Goal: Information Seeking & Learning: Find contact information

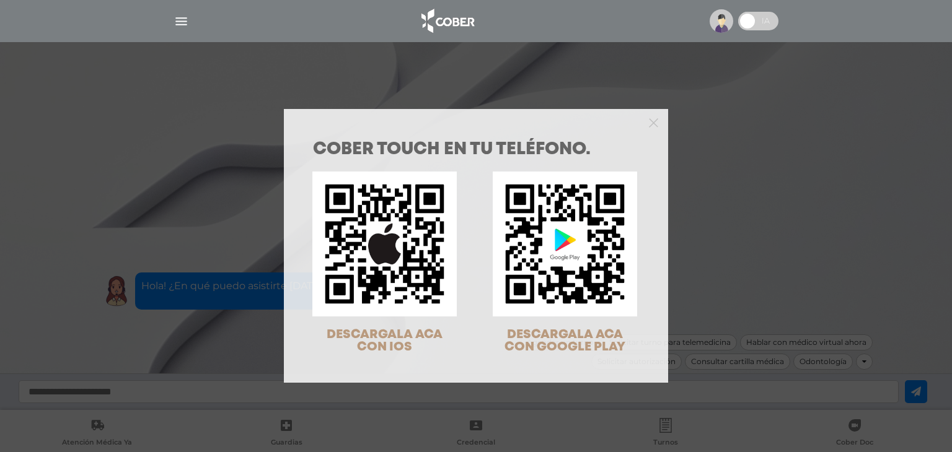
click at [764, 25] on div "COBER TOUCH en tu teléfono. DESCARGALA ACA CON IOS DESCARGALA ACA CON GOOGLE PL…" at bounding box center [476, 226] width 952 height 452
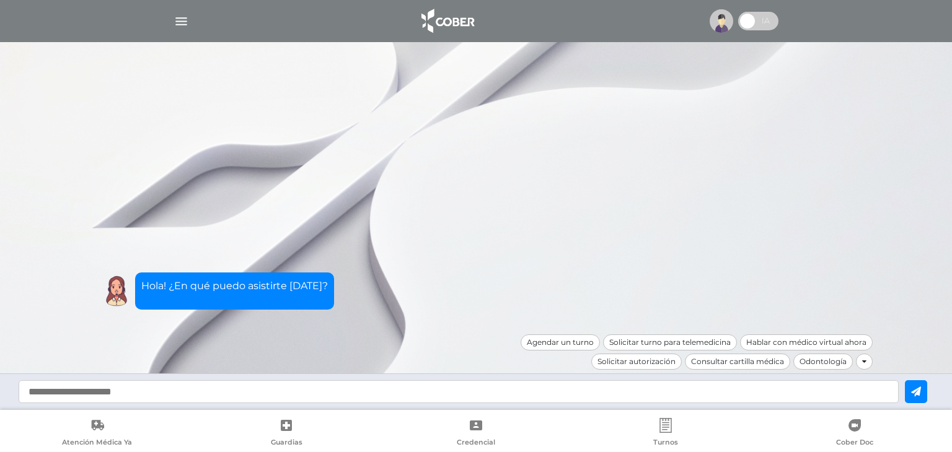
click at [178, 20] on img "button" at bounding box center [180, 21] width 15 height 15
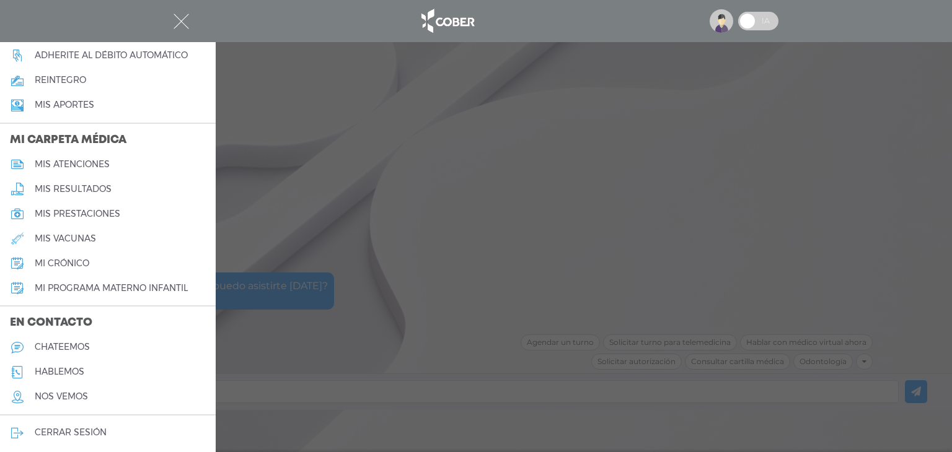
scroll to position [504, 0]
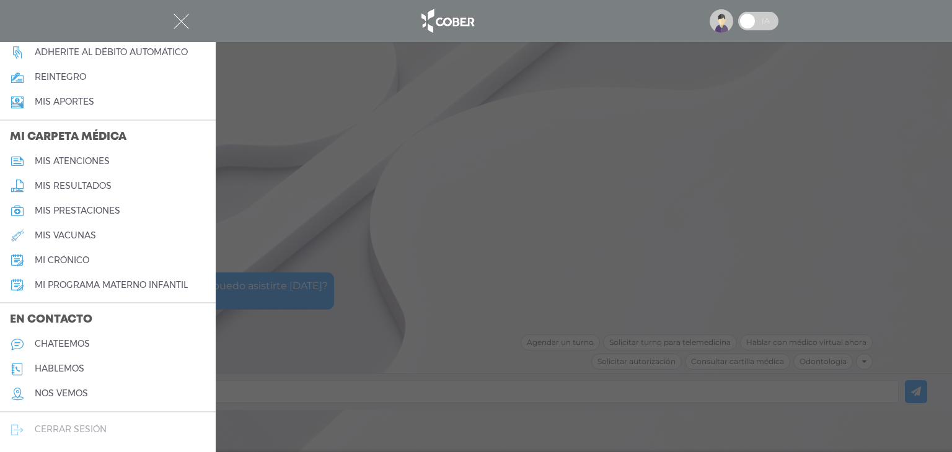
click at [106, 426] on h5 "cerrar sesión" at bounding box center [71, 429] width 72 height 11
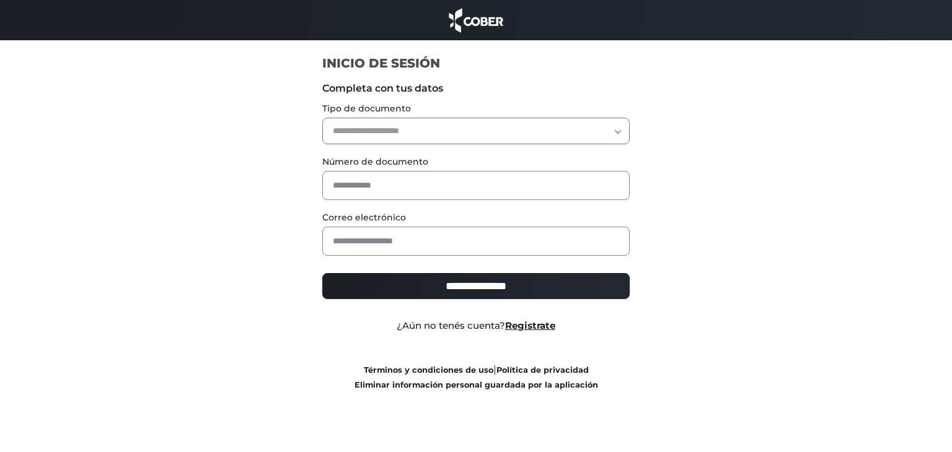
click at [366, 136] on select "**********" at bounding box center [476, 131] width 308 height 27
select select "***"
click at [322, 118] on select "**********" at bounding box center [476, 131] width 308 height 27
click at [359, 167] on label "Número de documento" at bounding box center [476, 161] width 308 height 13
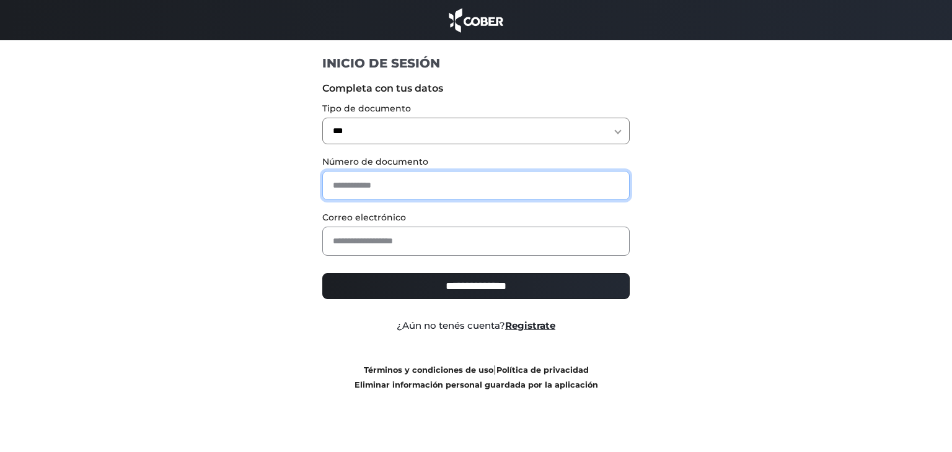
click at [361, 177] on input "text" at bounding box center [476, 185] width 308 height 29
type input "*"
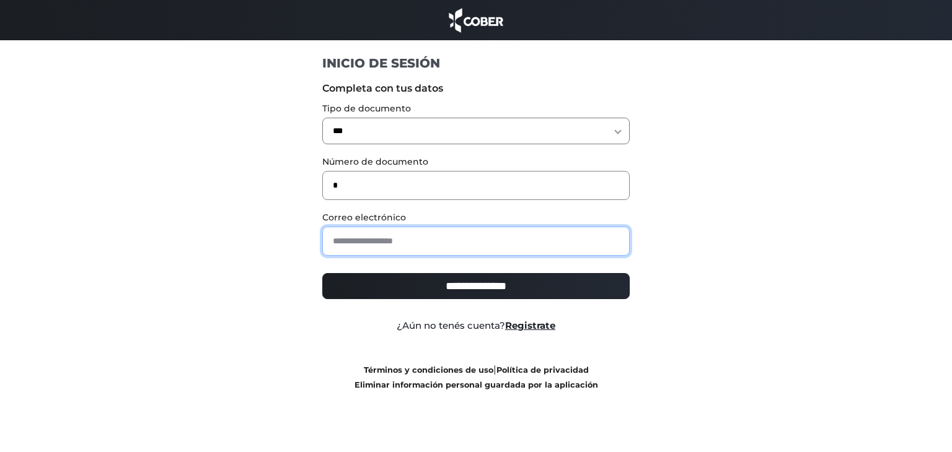
click at [379, 247] on input "email" at bounding box center [476, 241] width 308 height 29
type input "**********"
click at [437, 276] on input "**********" at bounding box center [476, 286] width 308 height 26
type input "**********"
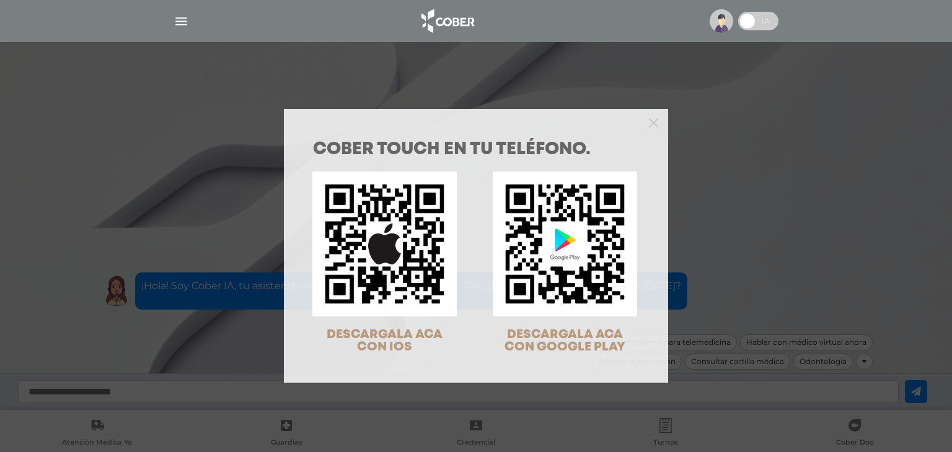
click at [839, 120] on div "COBER TOUCH en tu teléfono. DESCARGALA ACA CON IOS DESCARGALA ACA CON GOOGLE PL…" at bounding box center [476, 226] width 952 height 452
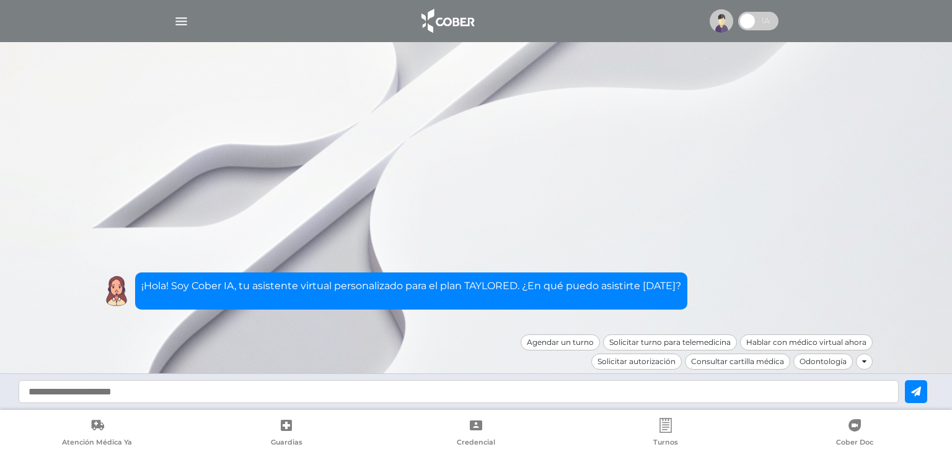
click at [190, 24] on div at bounding box center [476, 21] width 634 height 30
click at [184, 21] on img "button" at bounding box center [180, 21] width 15 height 15
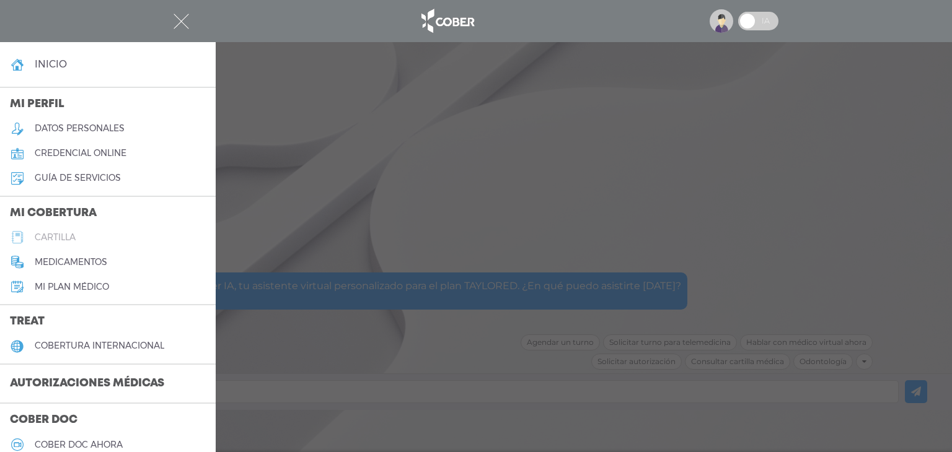
click at [64, 239] on h5 "cartilla" at bounding box center [55, 237] width 41 height 11
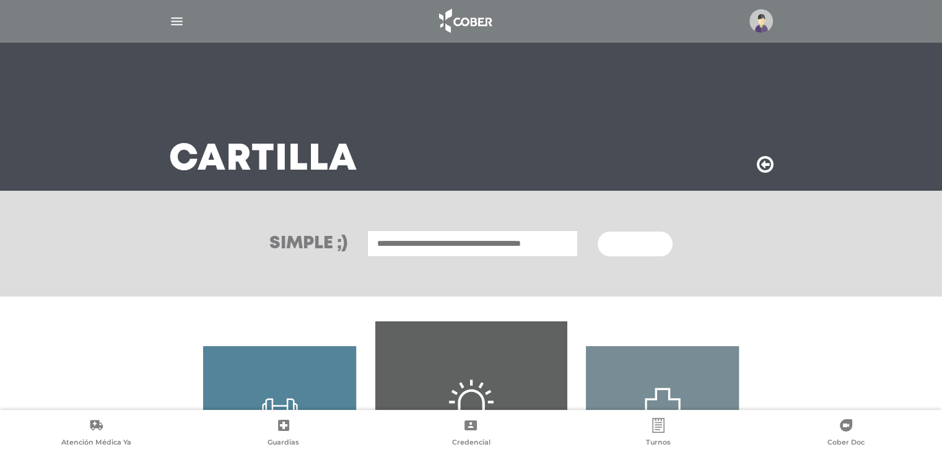
click at [624, 243] on span "Buscar" at bounding box center [631, 244] width 36 height 9
click at [674, 215] on div "Simple ;) Buscar" at bounding box center [471, 244] width 942 height 106
click at [430, 239] on input "text" at bounding box center [472, 243] width 211 height 27
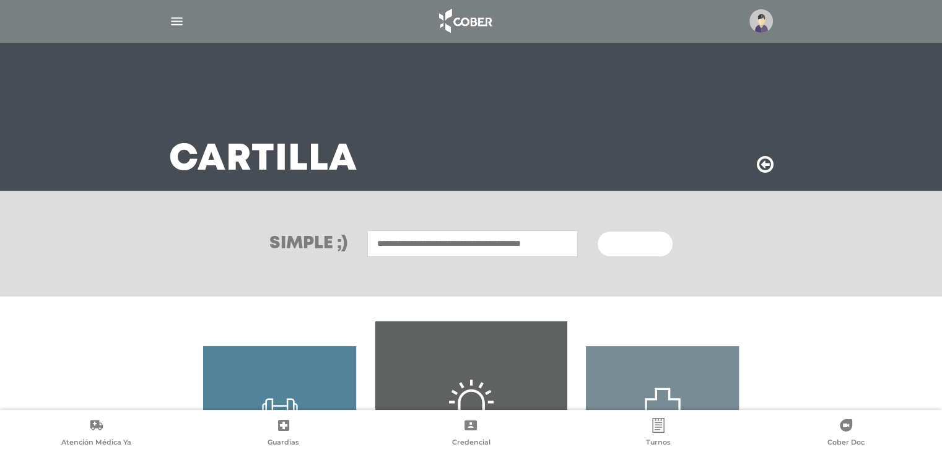
click at [465, 234] on input "text" at bounding box center [472, 243] width 211 height 27
click at [322, 243] on h3 "Simple ;)" at bounding box center [308, 243] width 78 height 17
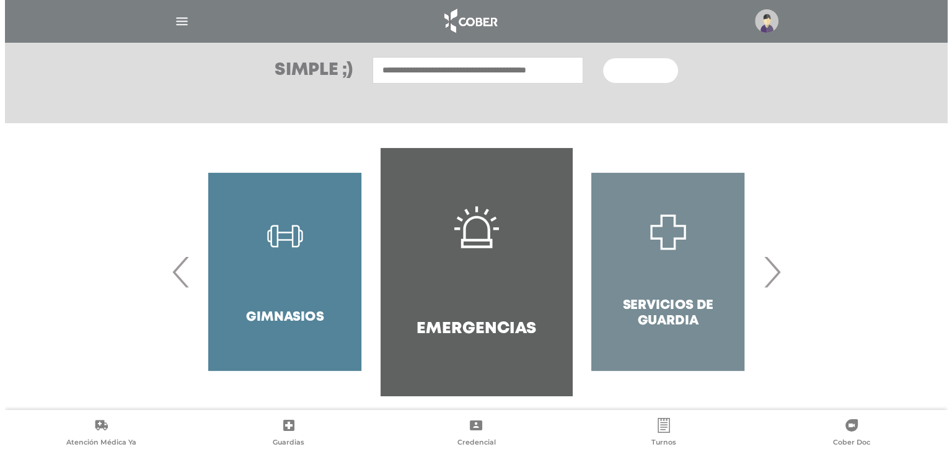
scroll to position [183, 0]
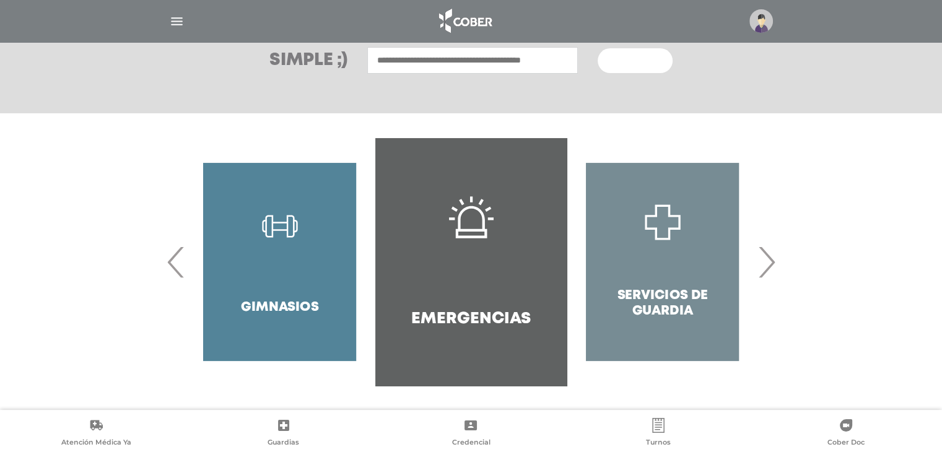
click at [281, 433] on link "Guardias" at bounding box center [284, 434] width 188 height 32
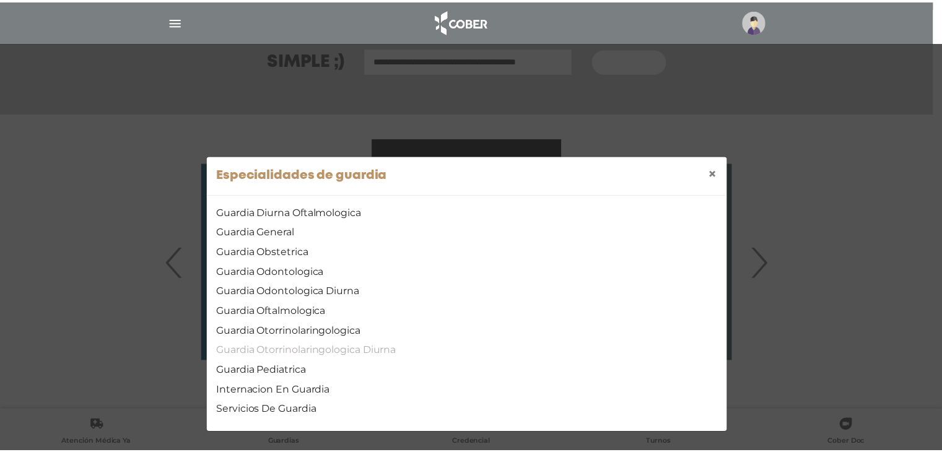
scroll to position [5, 0]
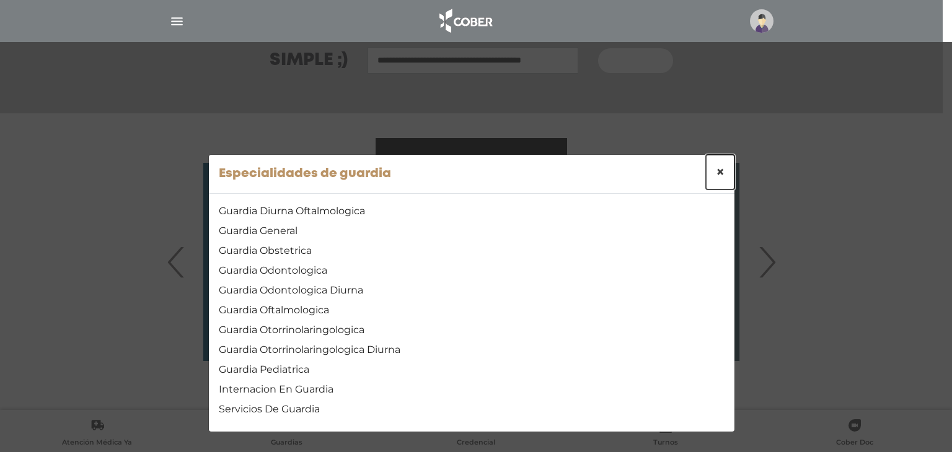
click at [716, 169] on span "×" at bounding box center [720, 172] width 9 height 18
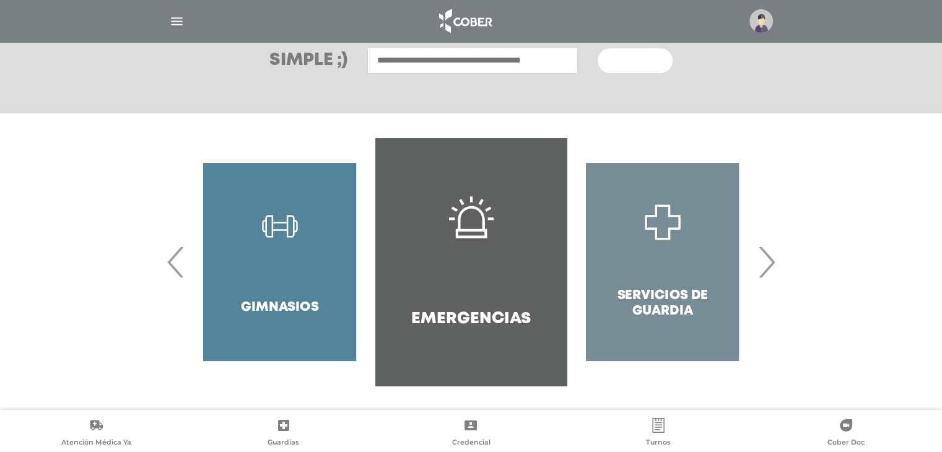
click at [296, 56] on h3 "Simple ;)" at bounding box center [308, 60] width 78 height 17
click at [668, 56] on button "Buscar" at bounding box center [635, 60] width 74 height 25
click at [171, 19] on img "button" at bounding box center [176, 21] width 15 height 15
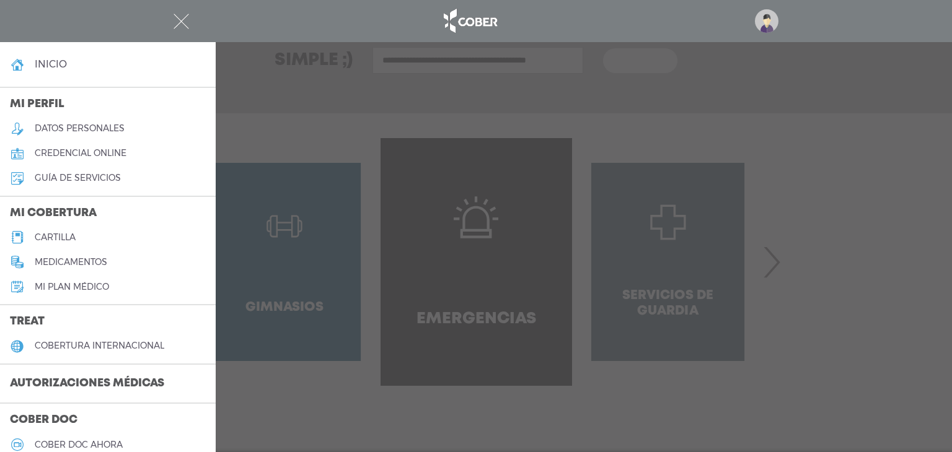
click at [56, 231] on link "cartilla" at bounding box center [108, 237] width 216 height 25
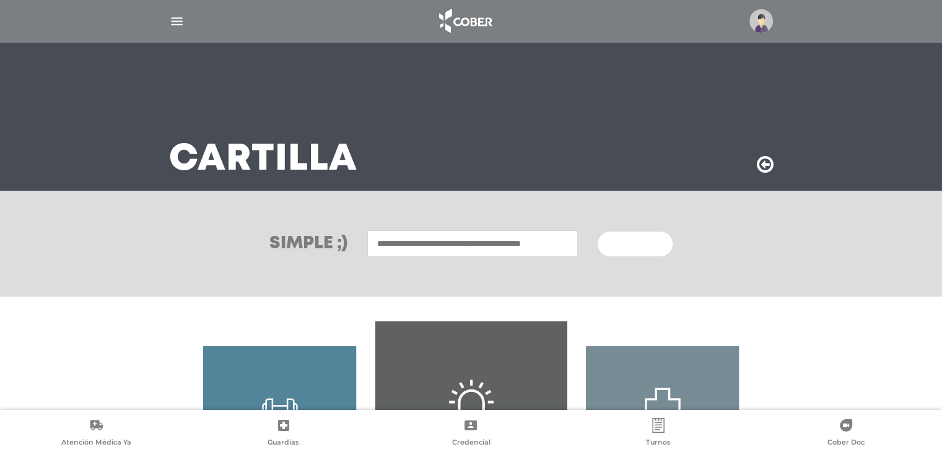
click at [173, 23] on img "button" at bounding box center [176, 21] width 15 height 15
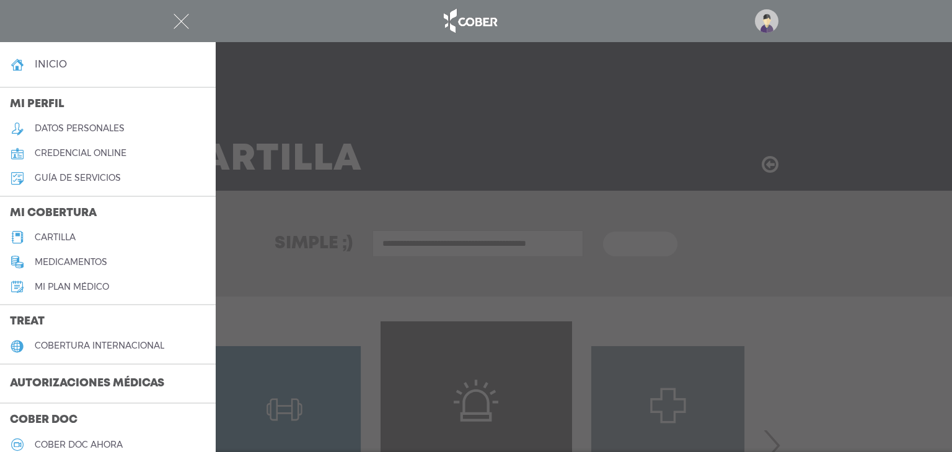
drag, startPoint x: 61, startPoint y: 239, endPoint x: 116, endPoint y: 220, distance: 58.8
click at [116, 220] on h3 "Mi cobertura" at bounding box center [108, 214] width 216 height 24
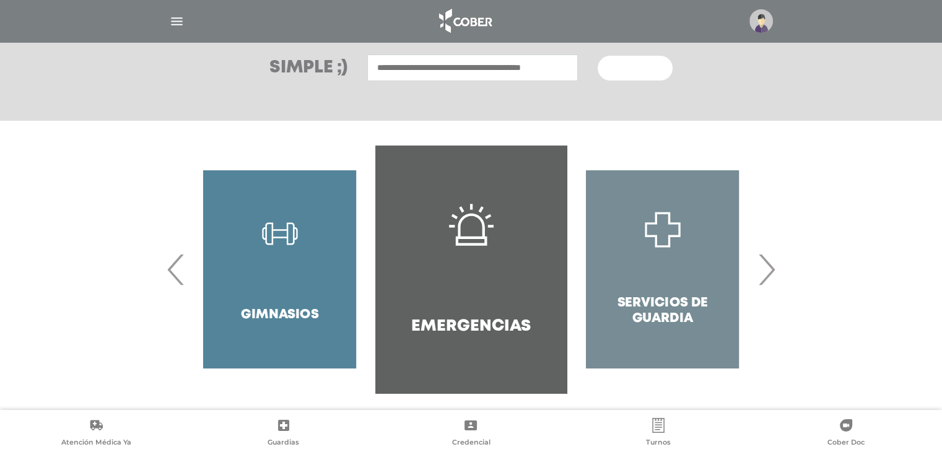
scroll to position [183, 0]
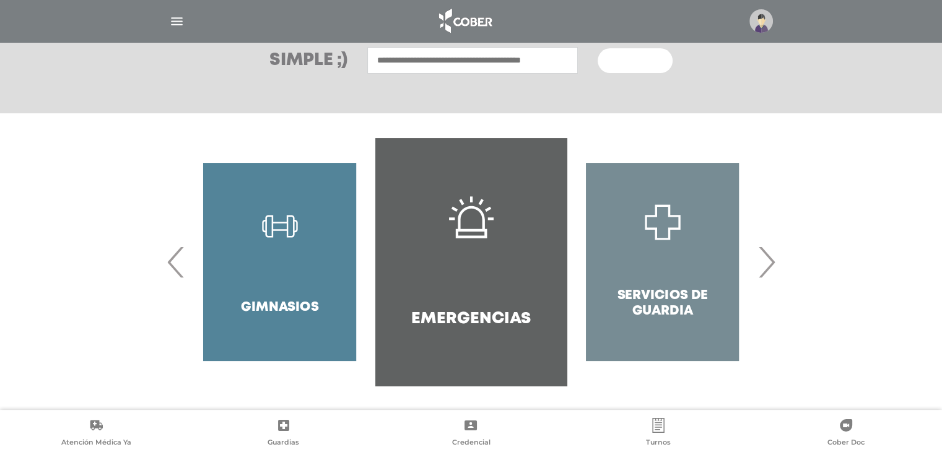
click at [771, 268] on span "›" at bounding box center [767, 262] width 24 height 67
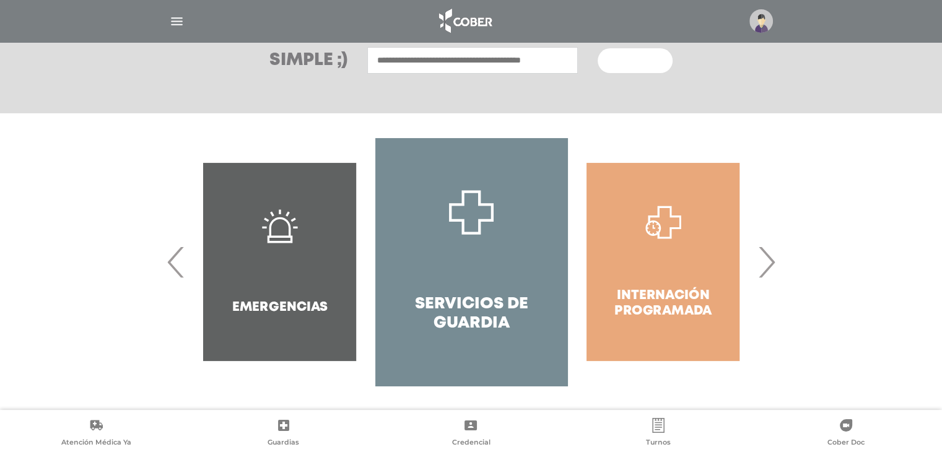
click at [771, 268] on span "›" at bounding box center [767, 262] width 24 height 67
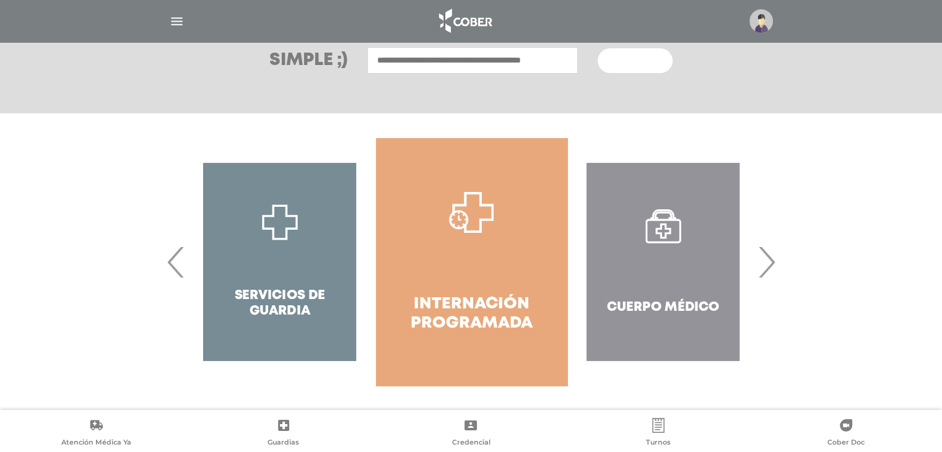
click at [771, 268] on span "›" at bounding box center [767, 262] width 24 height 67
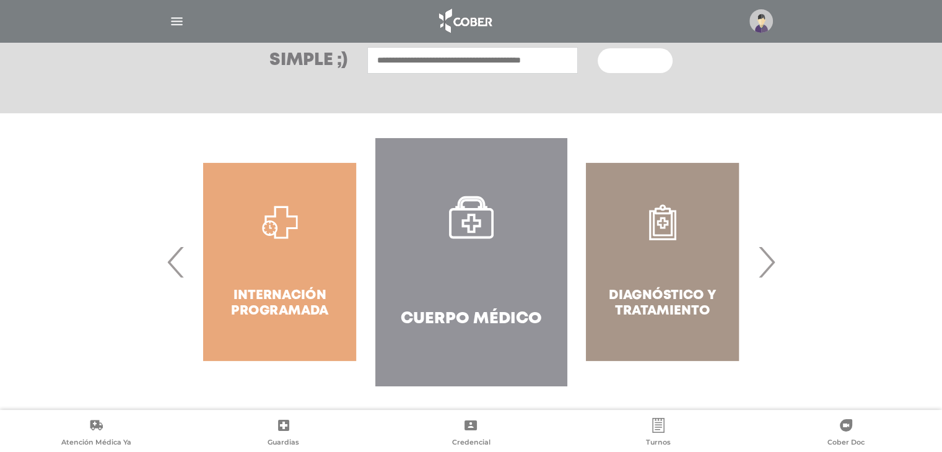
click at [771, 268] on span "›" at bounding box center [767, 262] width 24 height 67
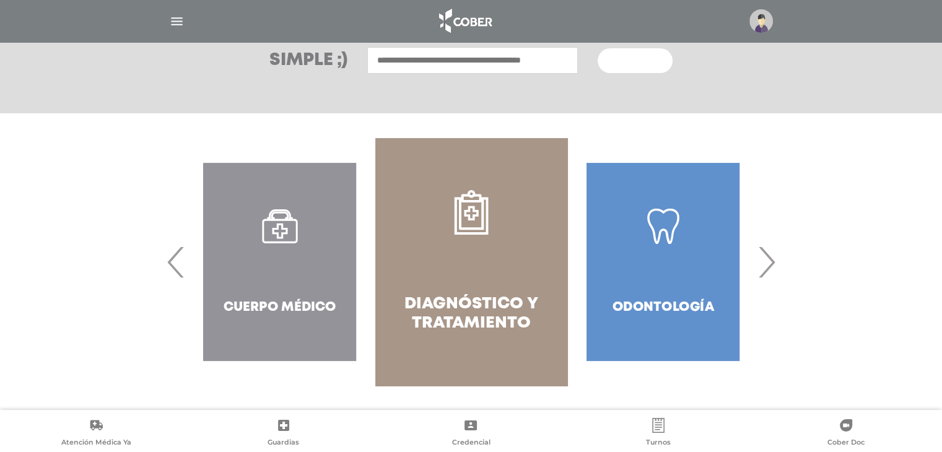
click at [771, 268] on span "›" at bounding box center [767, 262] width 24 height 67
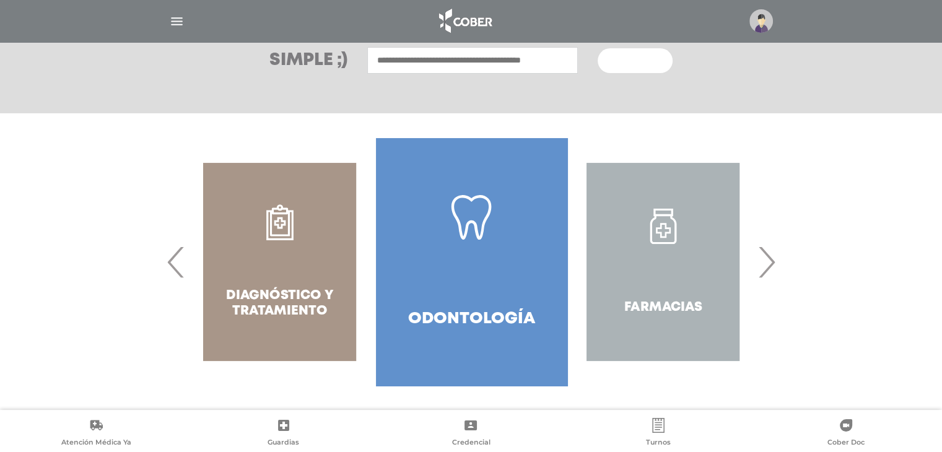
click at [172, 276] on span "‹" at bounding box center [176, 262] width 24 height 67
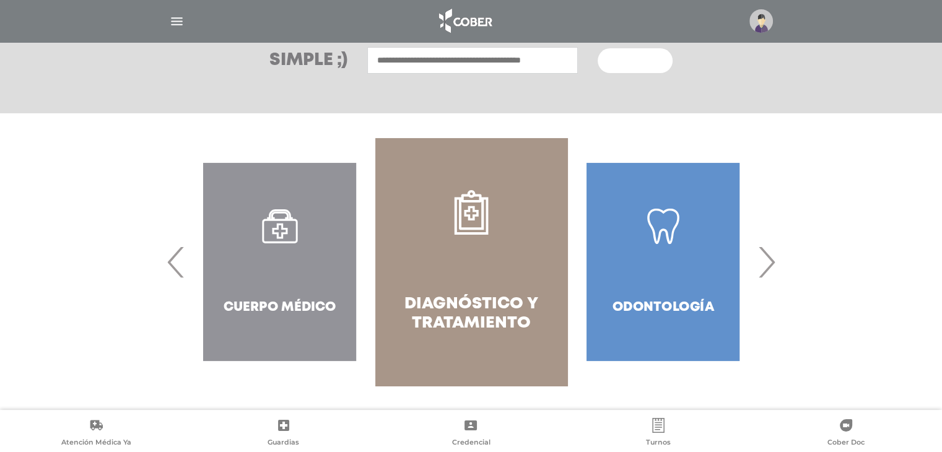
click at [292, 322] on div "Cuerpo Médico" at bounding box center [279, 262] width 191 height 248
drag, startPoint x: 263, startPoint y: 304, endPoint x: 349, endPoint y: 326, distance: 89.1
click at [263, 304] on div "Cuerpo Médico" at bounding box center [279, 262] width 191 height 248
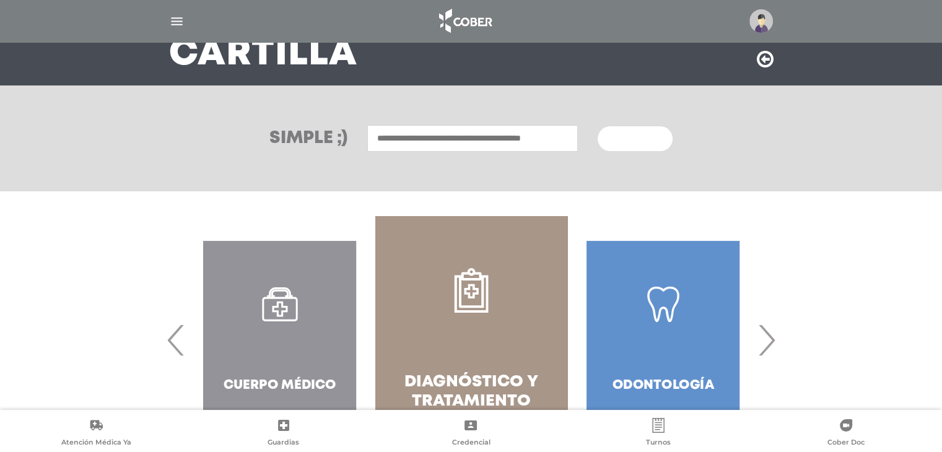
scroll to position [0, 0]
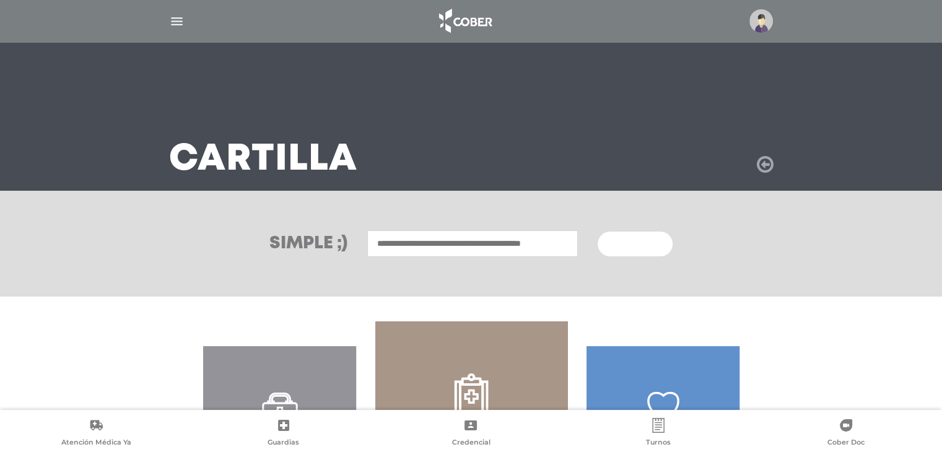
click at [771, 162] on icon at bounding box center [765, 165] width 17 height 20
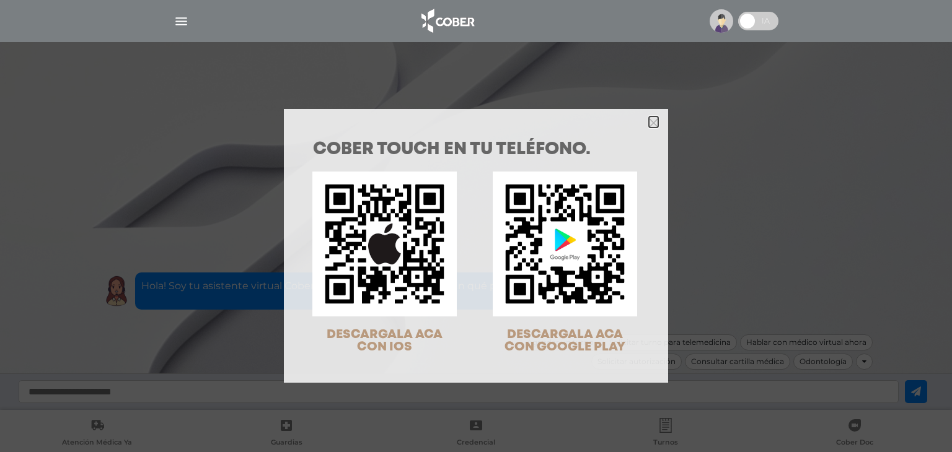
click at [650, 127] on icon "Close" at bounding box center [653, 122] width 9 height 14
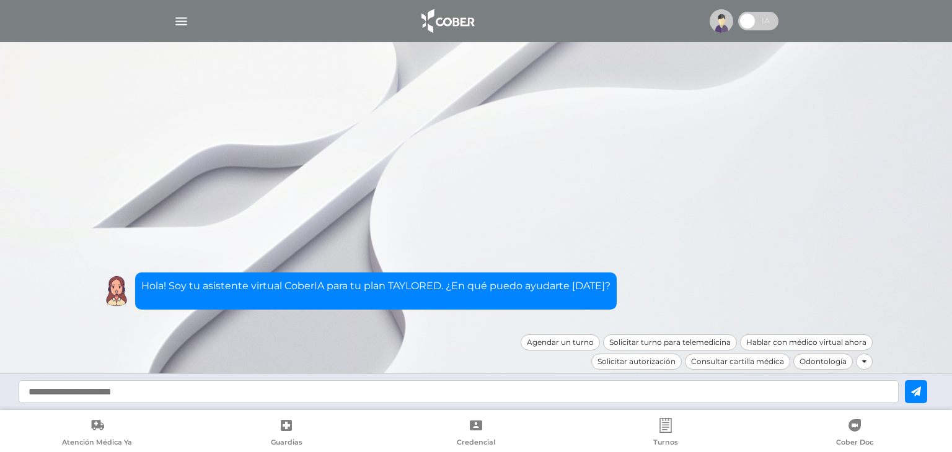
click at [406, 405] on div at bounding box center [476, 392] width 952 height 37
click at [401, 398] on input "text" at bounding box center [459, 391] width 880 height 23
type input "**********"
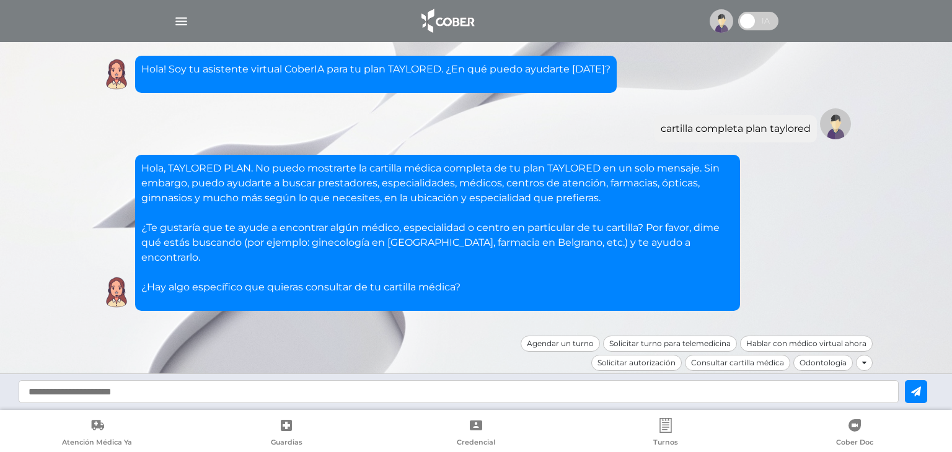
click at [428, 20] on img at bounding box center [446, 21] width 65 height 30
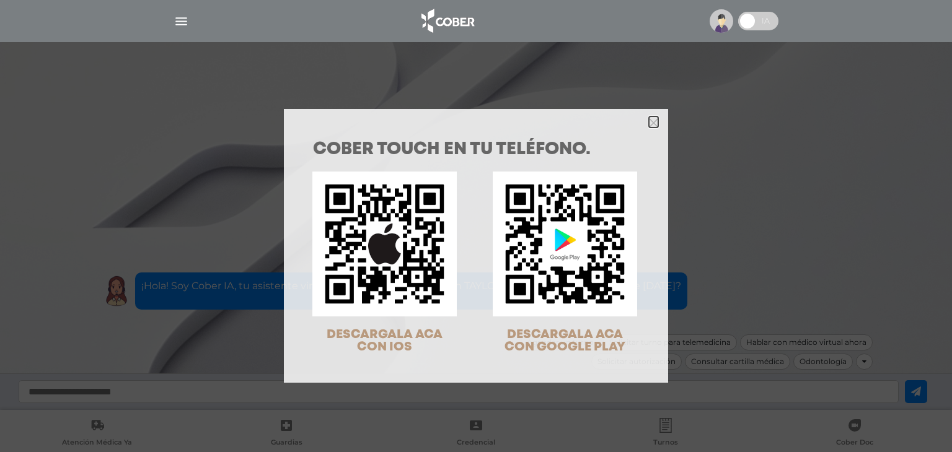
click at [649, 119] on icon "Close" at bounding box center [653, 122] width 9 height 9
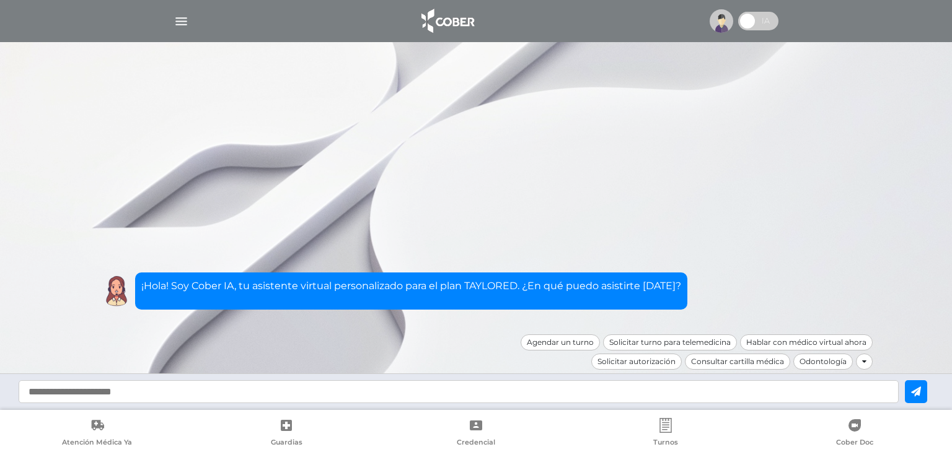
click at [173, 8] on div at bounding box center [476, 21] width 634 height 30
click at [178, 27] on img "button" at bounding box center [180, 21] width 15 height 15
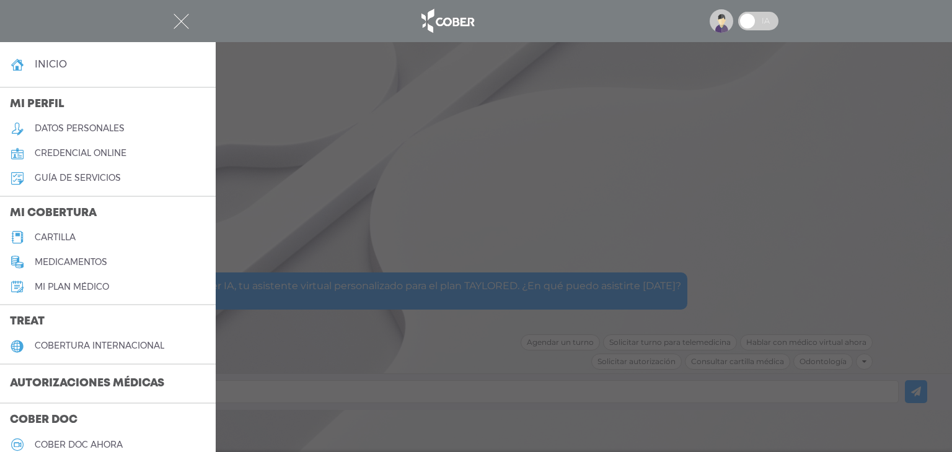
click at [67, 235] on h5 "cartilla" at bounding box center [55, 237] width 41 height 11
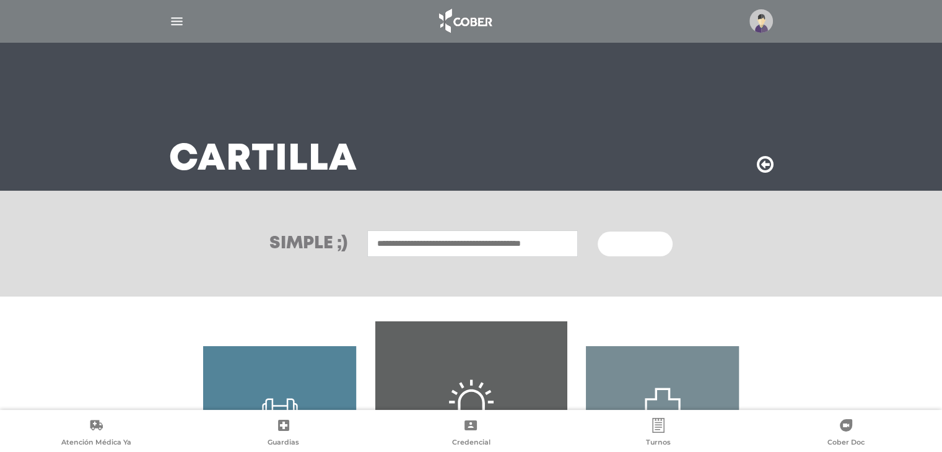
click at [572, 244] on input "text" at bounding box center [472, 243] width 211 height 27
click at [628, 247] on span "Buscar" at bounding box center [631, 244] width 36 height 9
click at [499, 247] on input "text" at bounding box center [472, 243] width 211 height 27
click at [501, 247] on input "text" at bounding box center [472, 243] width 211 height 27
click at [387, 252] on input "text" at bounding box center [472, 243] width 211 height 27
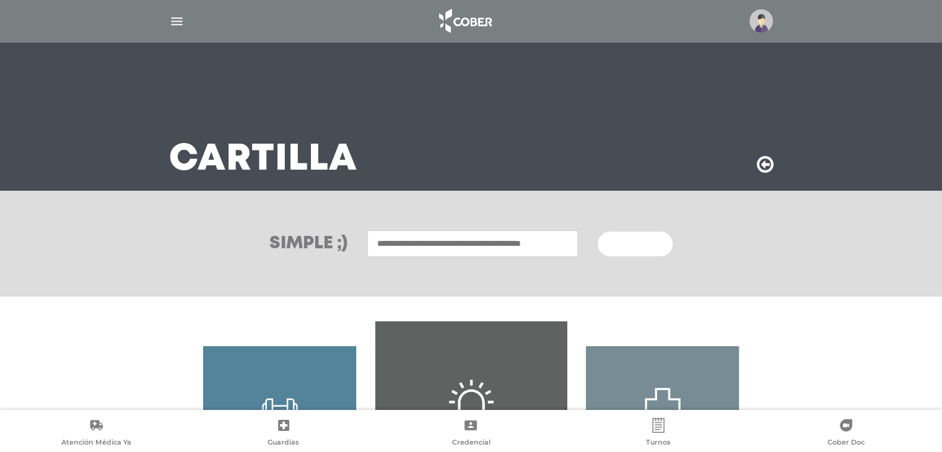
click at [384, 250] on input "text" at bounding box center [472, 243] width 211 height 27
click at [369, 268] on div "Simple ;) Buscar" at bounding box center [471, 244] width 942 height 106
click at [384, 245] on input "text" at bounding box center [472, 243] width 211 height 27
click at [493, 243] on input "text" at bounding box center [472, 243] width 211 height 27
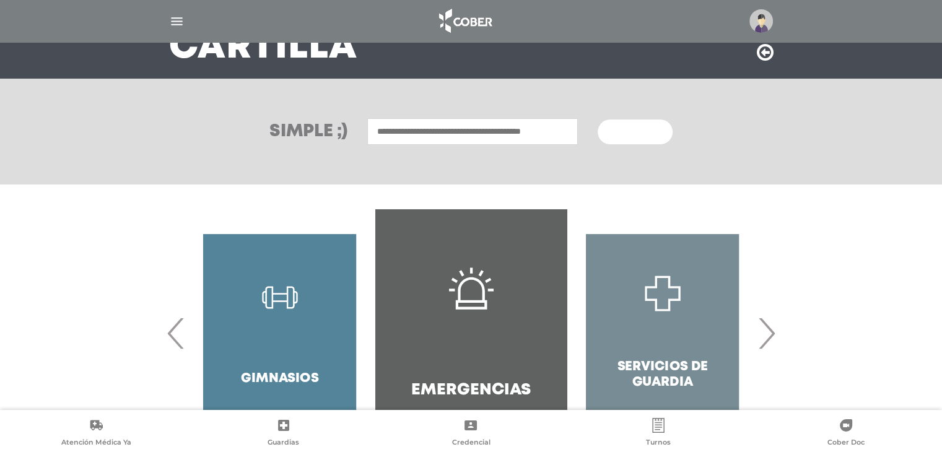
scroll to position [183, 0]
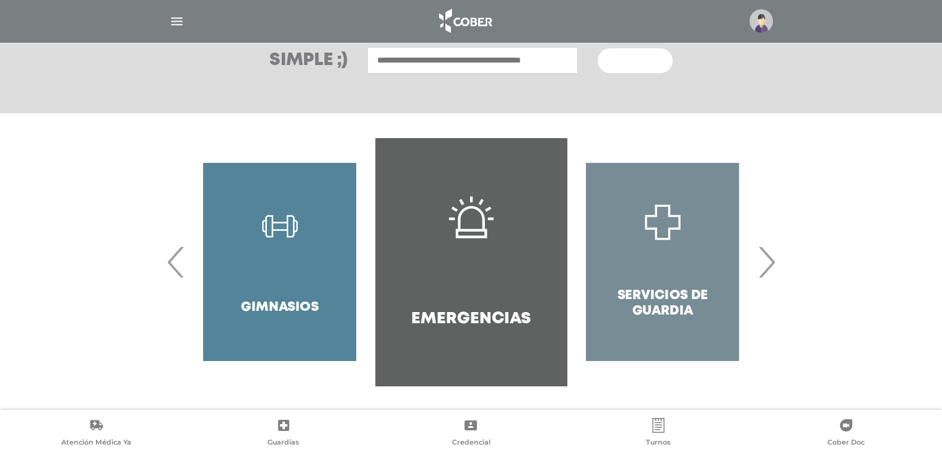
click at [768, 258] on span "›" at bounding box center [767, 262] width 24 height 67
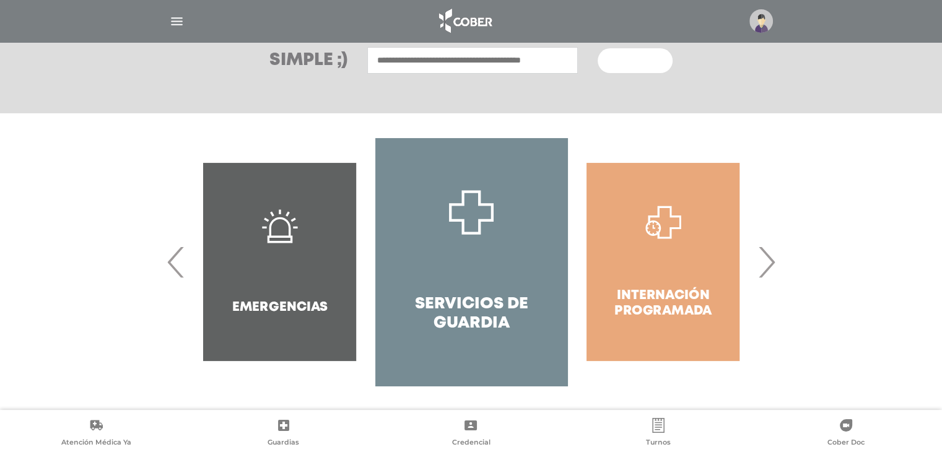
click at [768, 258] on span "›" at bounding box center [767, 262] width 24 height 67
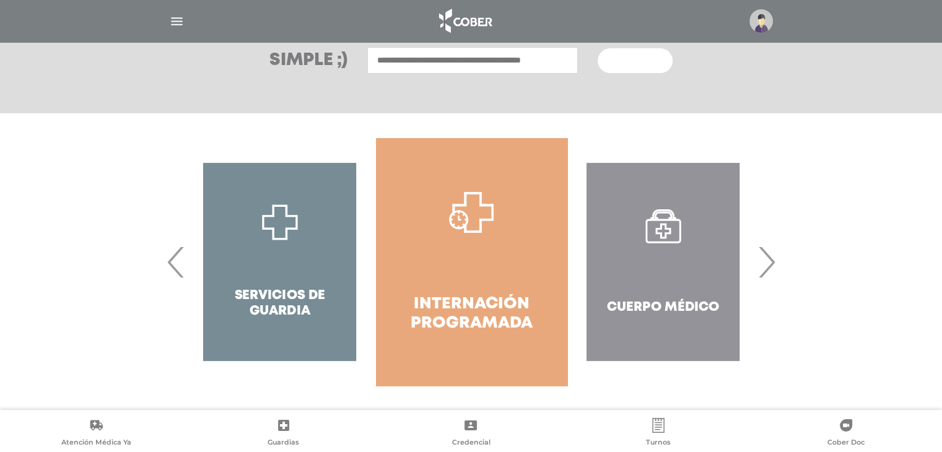
click at [766, 258] on span "›" at bounding box center [767, 262] width 24 height 67
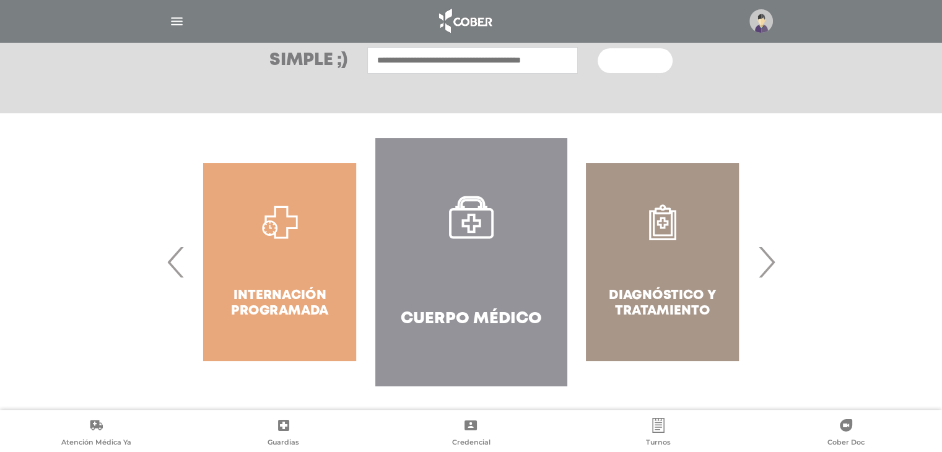
click at [766, 258] on span "›" at bounding box center [767, 262] width 24 height 67
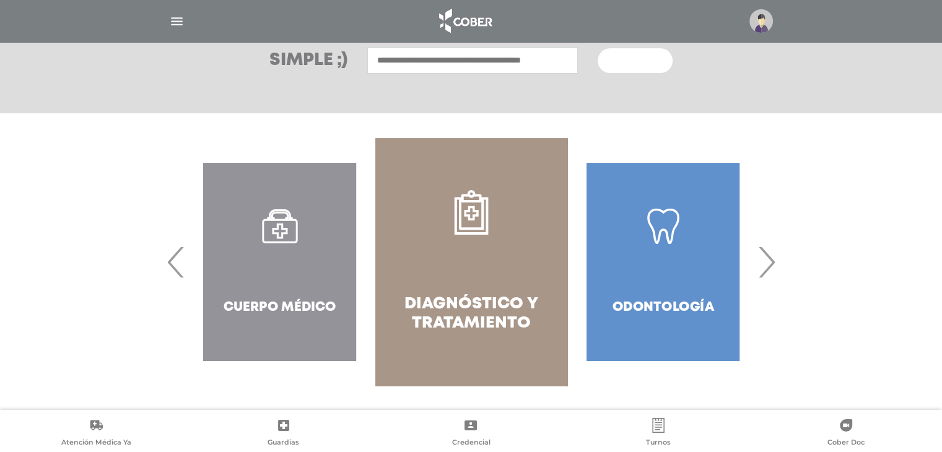
click at [766, 258] on span "›" at bounding box center [767, 262] width 24 height 67
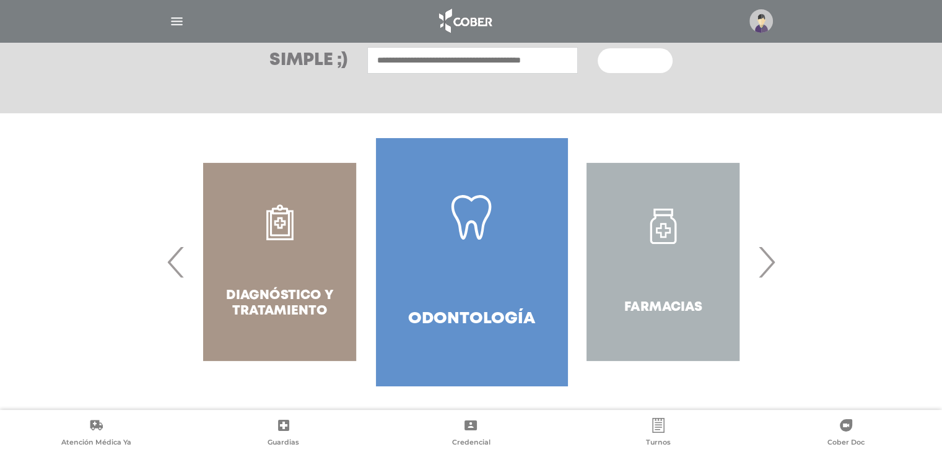
click at [766, 258] on span "›" at bounding box center [767, 262] width 24 height 67
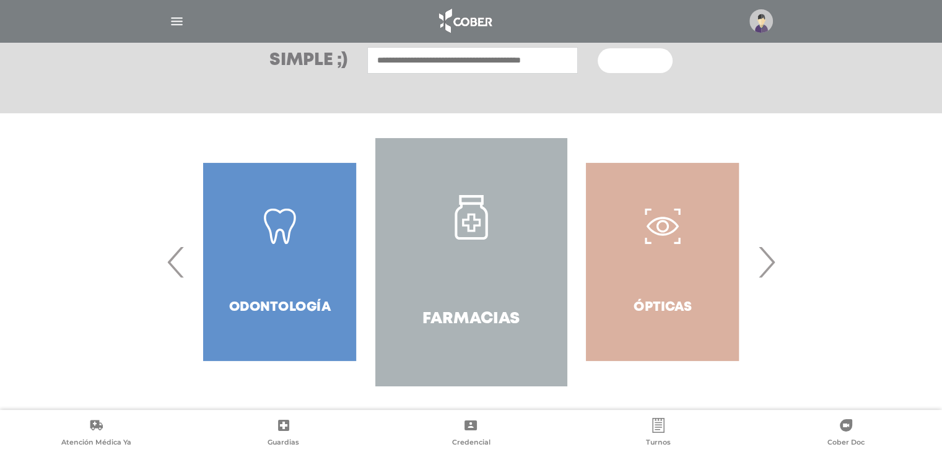
click at [766, 258] on span "›" at bounding box center [767, 262] width 24 height 67
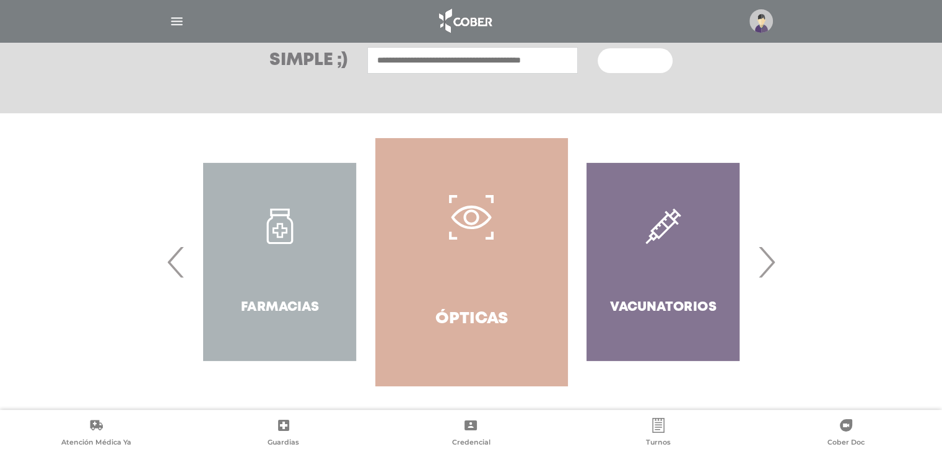
click at [766, 258] on span "›" at bounding box center [767, 262] width 24 height 67
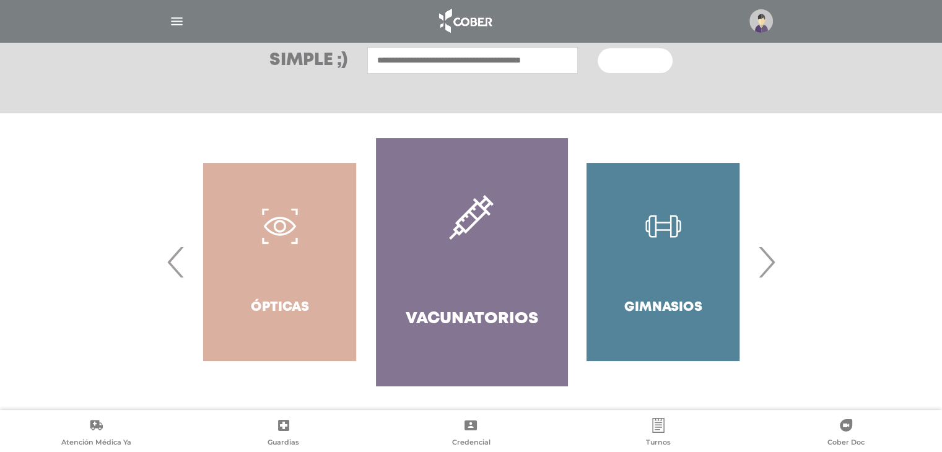
click at [766, 258] on span "›" at bounding box center [767, 262] width 24 height 67
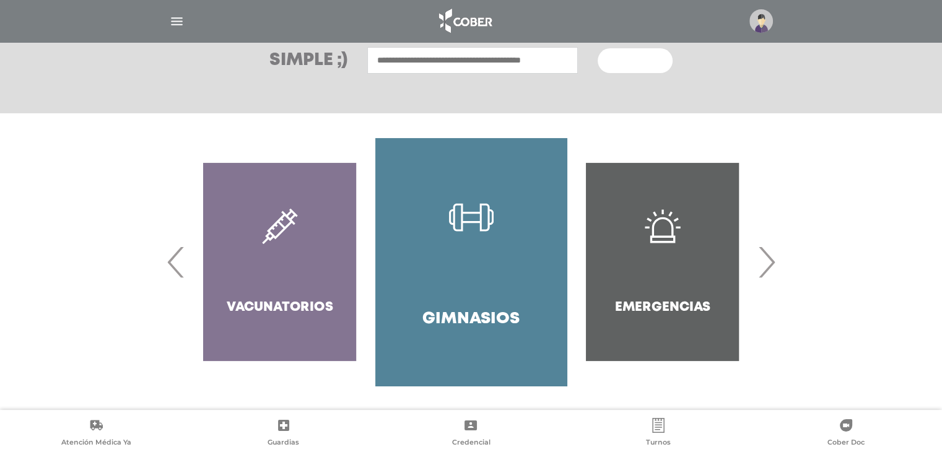
click at [766, 258] on span "›" at bounding box center [767, 262] width 24 height 67
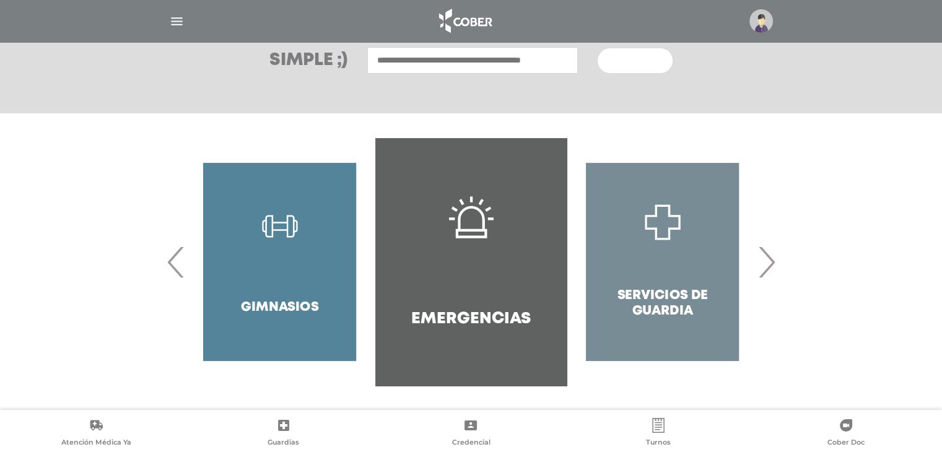
click at [766, 258] on span "›" at bounding box center [767, 262] width 24 height 67
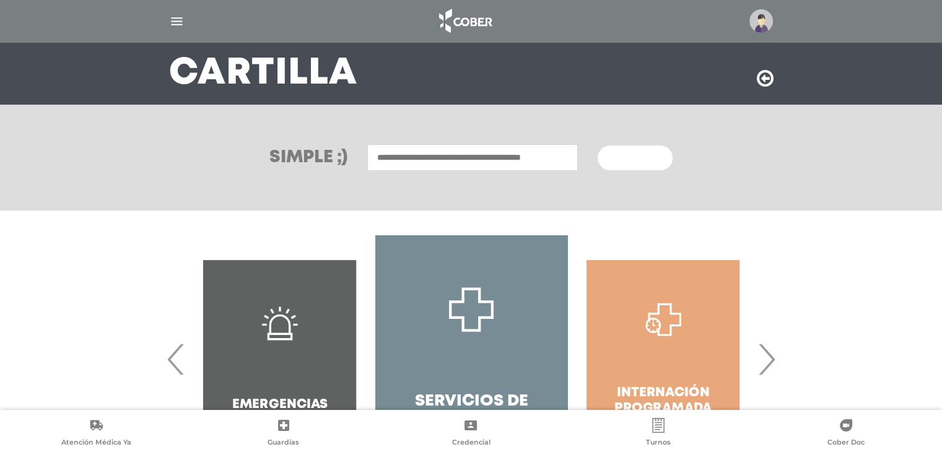
scroll to position [59, 0]
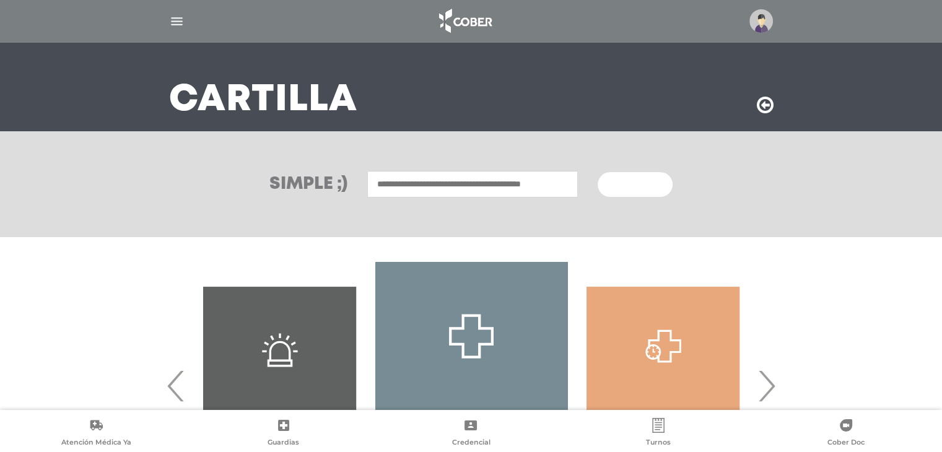
click at [338, 171] on div "Simple ;) Buscar" at bounding box center [471, 184] width 634 height 27
click at [320, 176] on h3 "Simple ;)" at bounding box center [308, 184] width 78 height 17
click at [429, 180] on input "text" at bounding box center [472, 184] width 211 height 27
click at [430, 181] on input "**" at bounding box center [472, 184] width 211 height 27
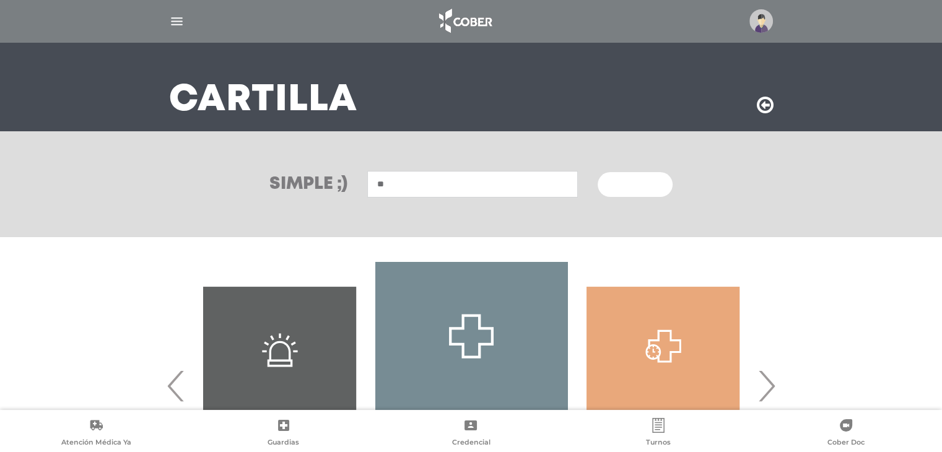
click at [430, 181] on input "**" at bounding box center [472, 184] width 211 height 27
click at [525, 212] on div "Simple ;) ** Buscar" at bounding box center [471, 184] width 942 height 106
click at [494, 193] on input "**" at bounding box center [472, 184] width 211 height 27
type input "*"
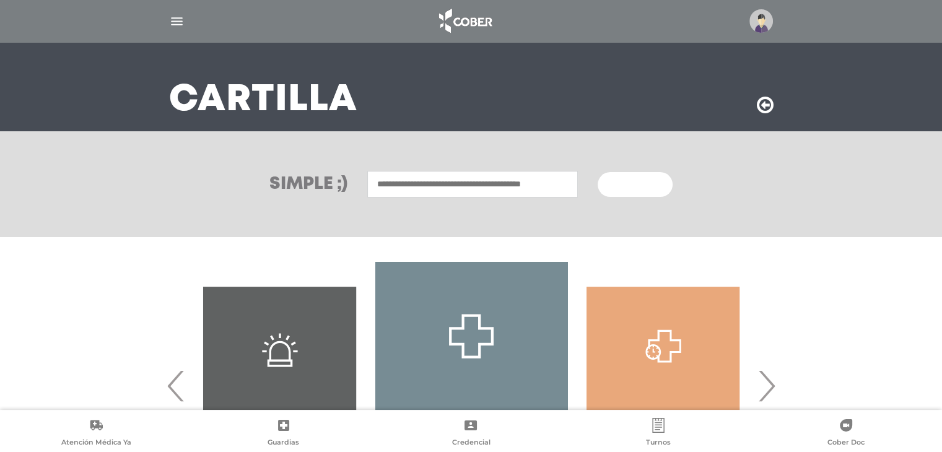
click at [421, 186] on input "text" at bounding box center [472, 184] width 211 height 27
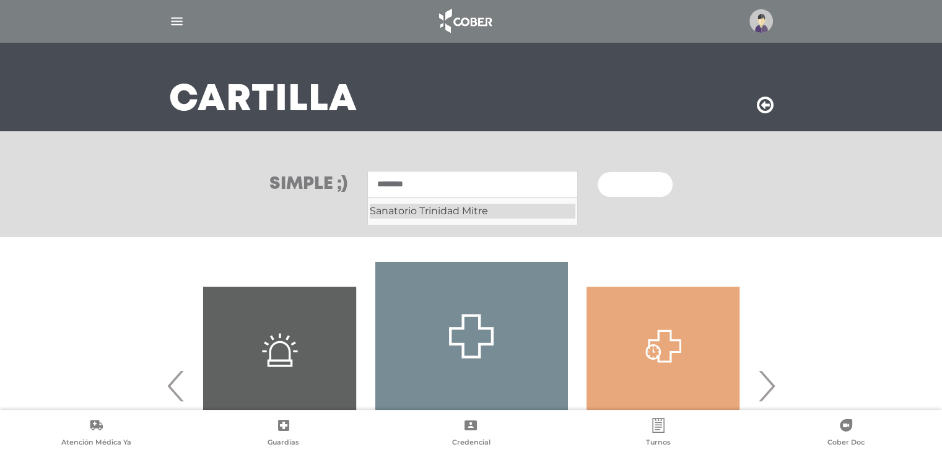
click at [456, 206] on div "Sanatorio Trinidad Mitre" at bounding box center [473, 211] width 206 height 15
type input "**********"
click at [647, 181] on span "Buscar" at bounding box center [631, 185] width 36 height 9
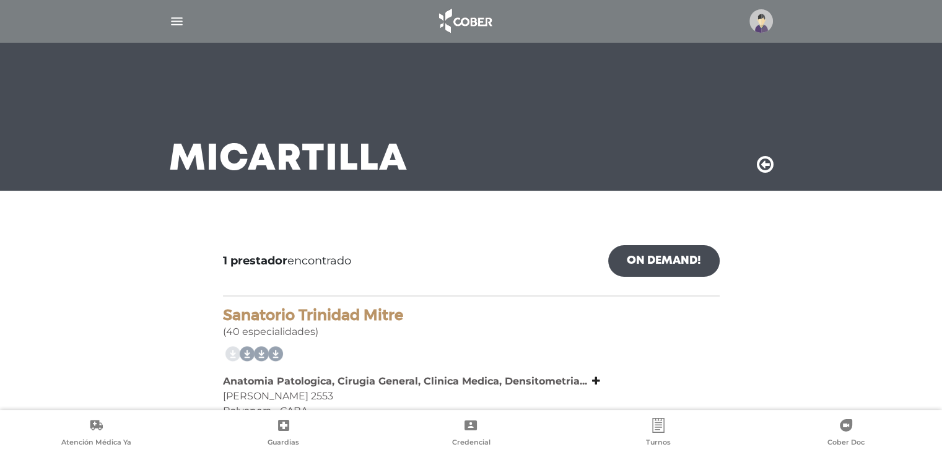
scroll to position [59, 0]
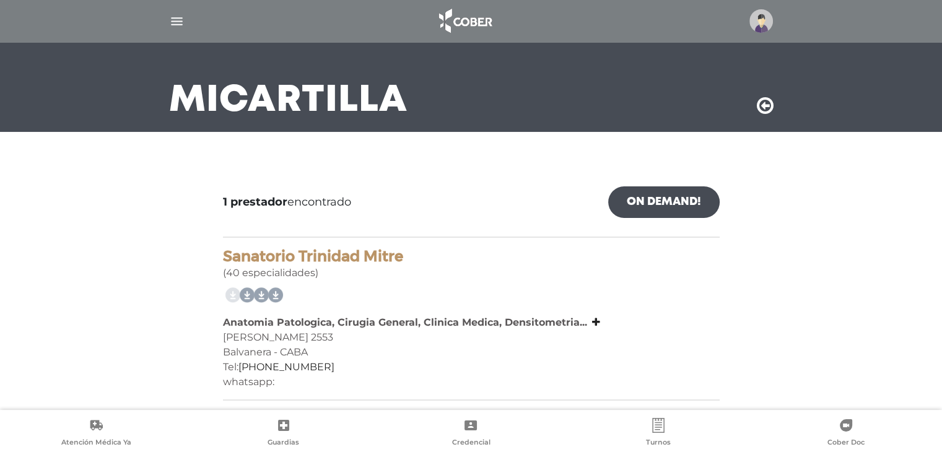
drag, startPoint x: 333, startPoint y: 336, endPoint x: 255, endPoint y: 328, distance: 78.5
click at [227, 336] on div "[PERSON_NAME] 2553" at bounding box center [471, 337] width 497 height 15
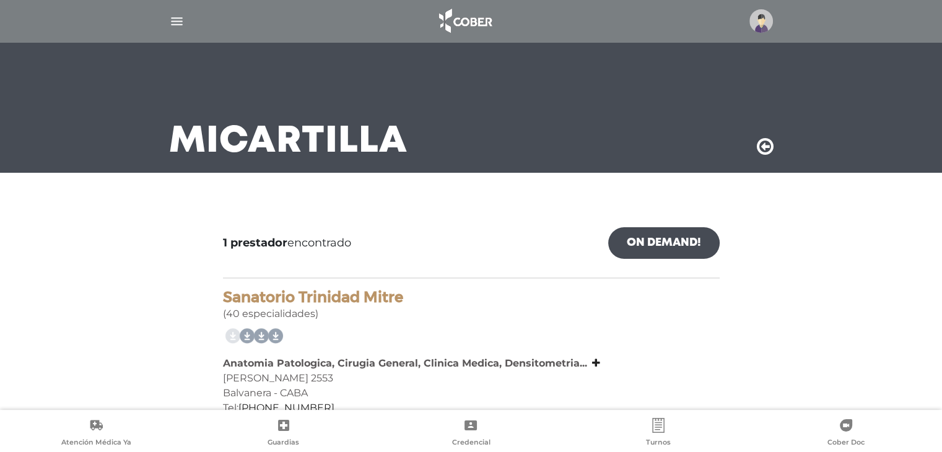
scroll to position [0, 0]
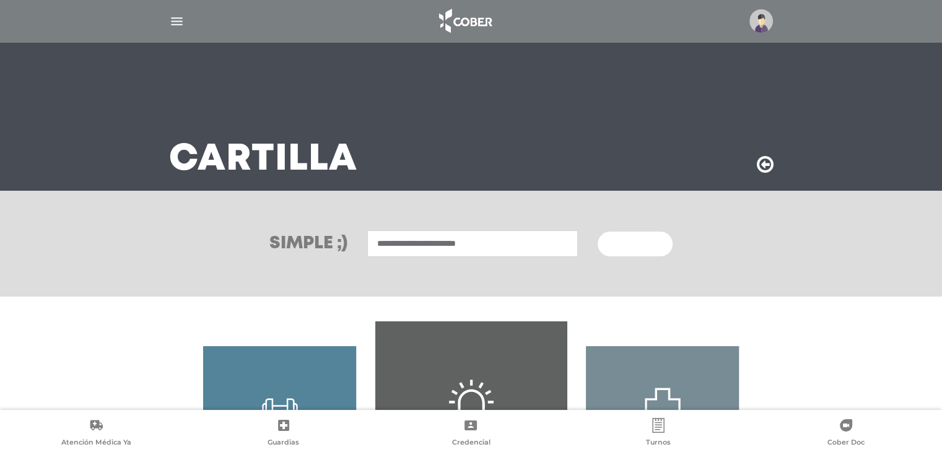
click at [429, 243] on input "**********" at bounding box center [472, 243] width 211 height 27
drag, startPoint x: 513, startPoint y: 248, endPoint x: 312, endPoint y: 243, distance: 200.8
click at [315, 244] on div "**********" at bounding box center [471, 243] width 634 height 27
click at [416, 268] on div "Hospital Britanico" at bounding box center [473, 270] width 206 height 15
type input "**********"
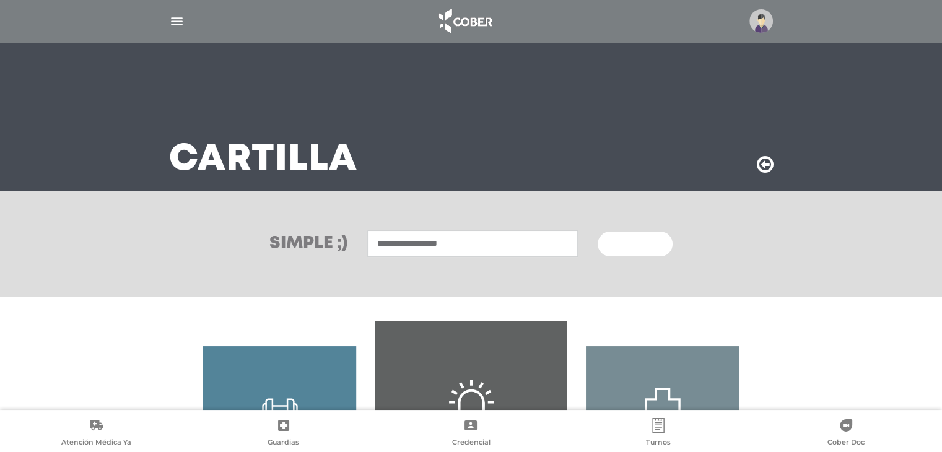
click at [636, 247] on span "Buscar" at bounding box center [631, 244] width 36 height 9
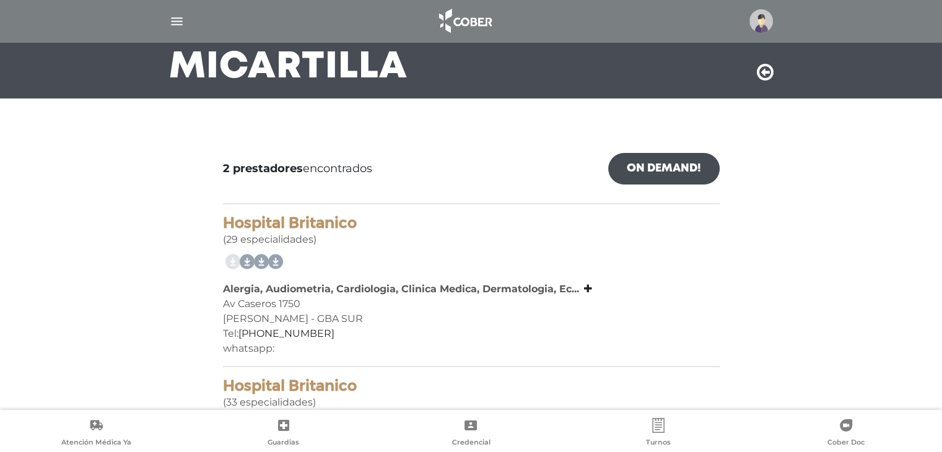
scroll to position [221, 0]
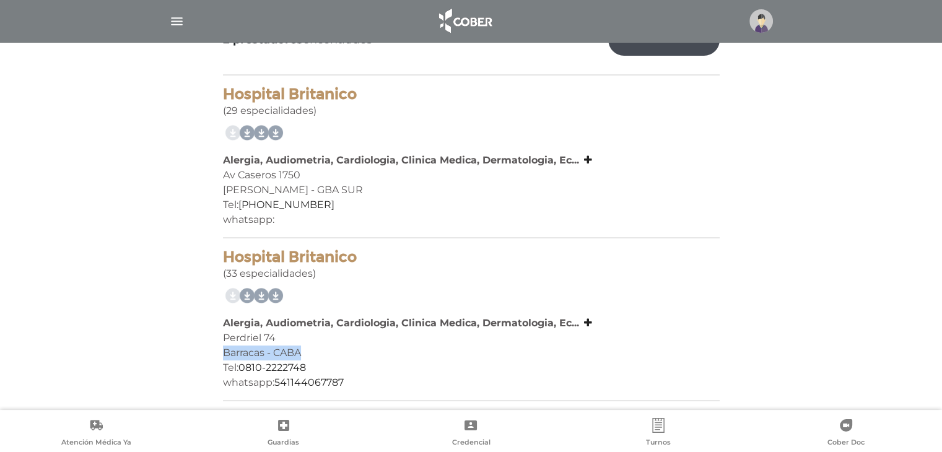
drag, startPoint x: 315, startPoint y: 352, endPoint x: 213, endPoint y: 345, distance: 101.8
click at [214, 345] on div "2 prestadores encontrados On Demand! mostrar en mi área Mostrar en mapa Demasia…" at bounding box center [471, 212] width 515 height 397
drag, startPoint x: 315, startPoint y: 175, endPoint x: 215, endPoint y: 175, distance: 100.4
click at [215, 175] on div "2 prestadores encontrados On Demand! mostrar en mi área Mostrar en mapa Demasia…" at bounding box center [471, 212] width 515 height 397
drag, startPoint x: 333, startPoint y: 187, endPoint x: 221, endPoint y: 173, distance: 113.6
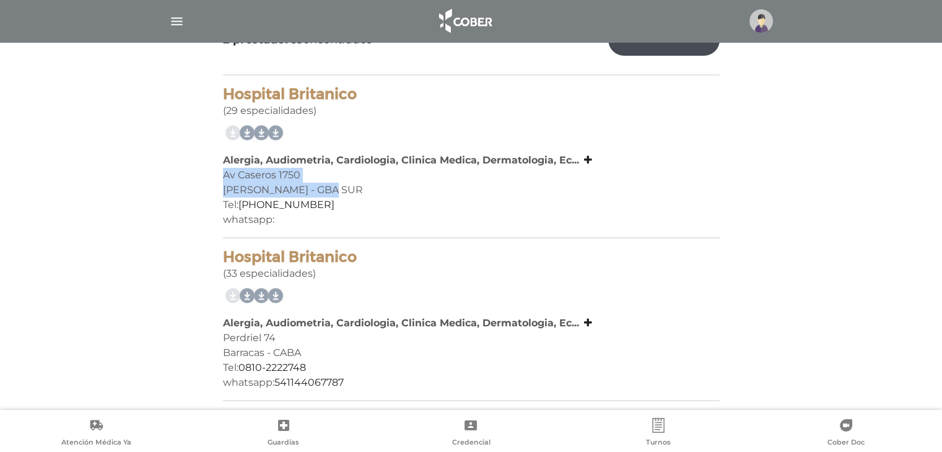
click at [221, 173] on div "2 prestadores encontrados On Demand! mostrar en mi área Mostrar en mapa Demasia…" at bounding box center [471, 212] width 515 height 397
click at [331, 172] on div "Av Caseros 1750" at bounding box center [471, 175] width 497 height 15
drag, startPoint x: 310, startPoint y: 173, endPoint x: 214, endPoint y: 173, distance: 96.0
click at [214, 173] on div "2 prestadores encontrados On Demand! mostrar en mi área Mostrar en mapa Demasia…" at bounding box center [471, 212] width 515 height 397
copy div "Av Caseros 1750"
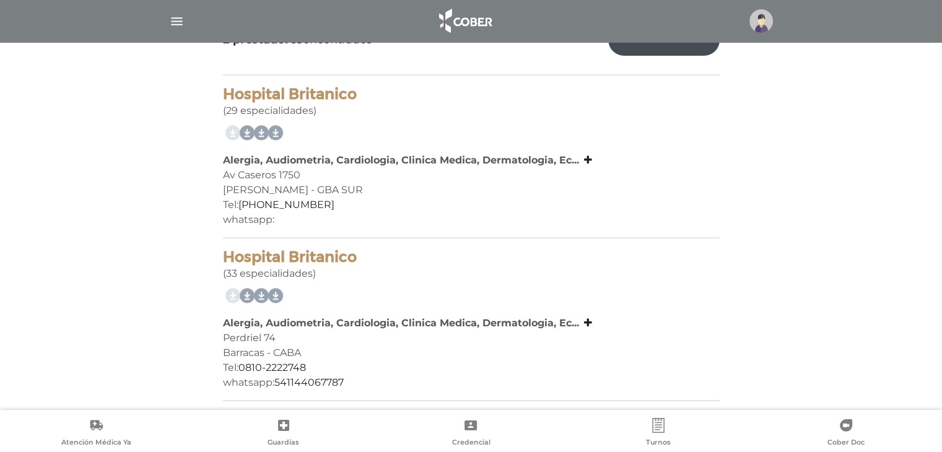
click at [324, 361] on div "Tel: [PHONE_NUMBER]" at bounding box center [471, 368] width 497 height 15
